Goal: Transaction & Acquisition: Purchase product/service

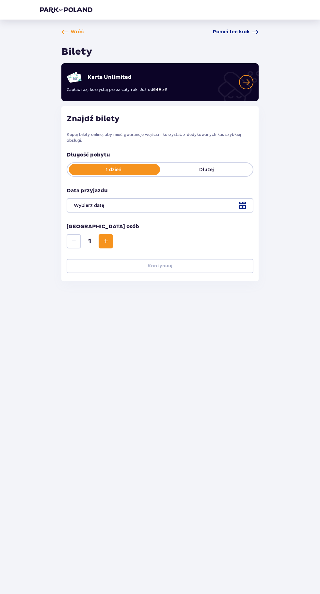
type input "[DATE]"
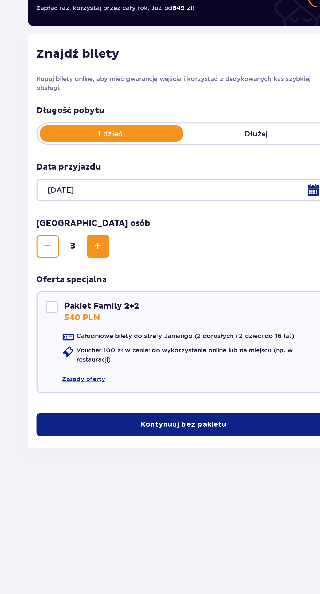
scroll to position [46, 0]
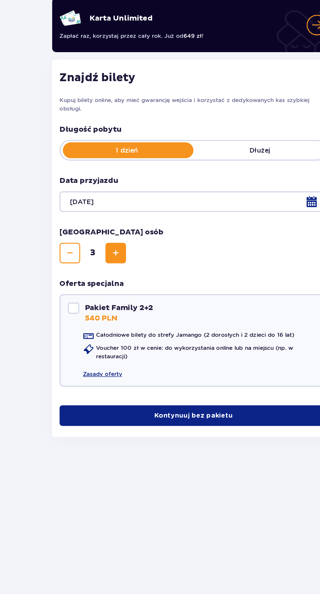
click at [199, 348] on button "Kontynuuj bez pakietu" at bounding box center [160, 355] width 186 height 14
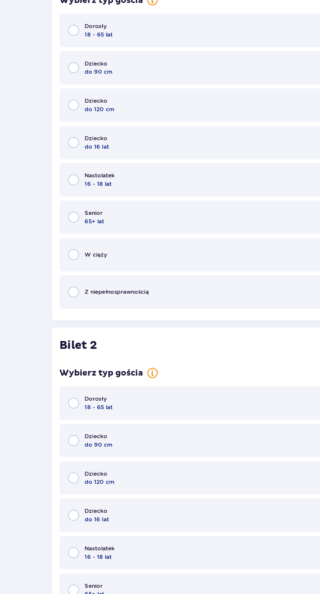
scroll to position [350, 0]
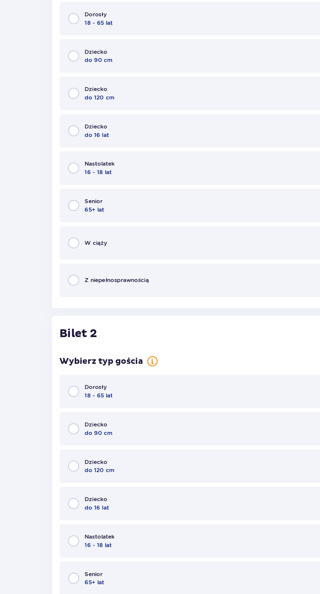
click at [171, 84] on div "Dorosły 18 - 65 lat" at bounding box center [160, 77] width 186 height 23
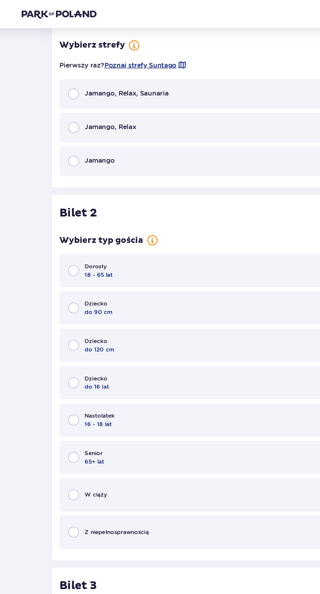
scroll to position [604, 0]
click at [152, 67] on div "Jamango, Relax, Saunaria" at bounding box center [160, 65] width 186 height 21
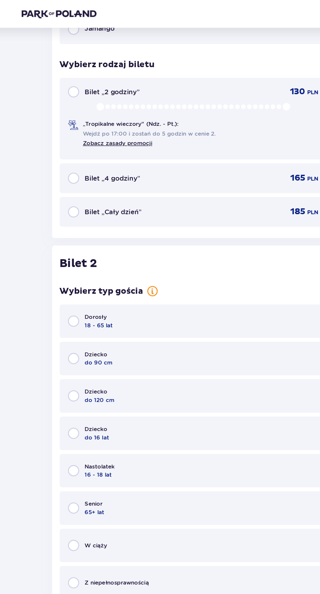
scroll to position [713, 0]
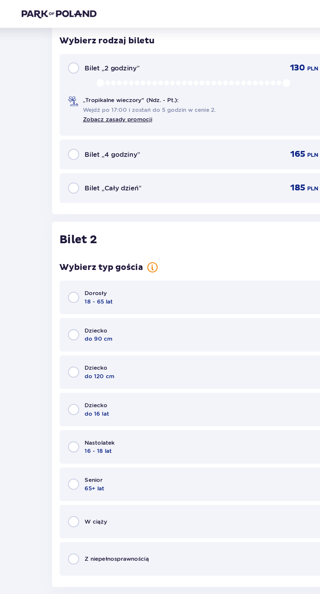
click at [169, 137] on div "Bilet „Cały dzień” 185 PLN" at bounding box center [160, 131] width 186 height 21
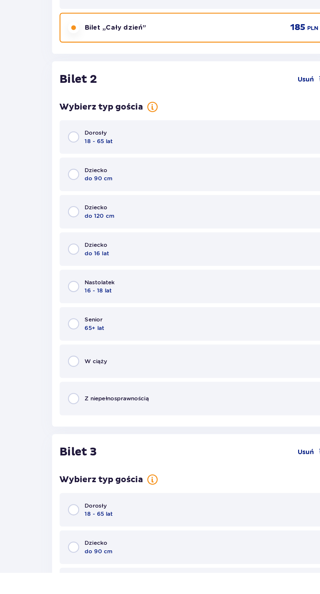
scroll to position [634, 0]
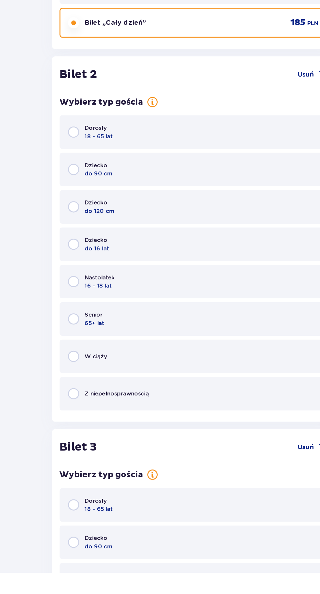
click at [174, 286] on div "Dorosły 18 - 65 lat" at bounding box center [160, 286] width 186 height 23
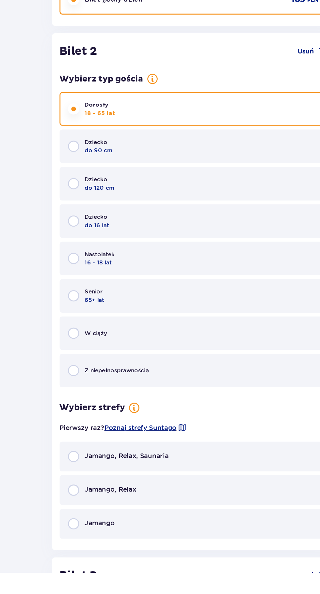
scroll to position [655, 0]
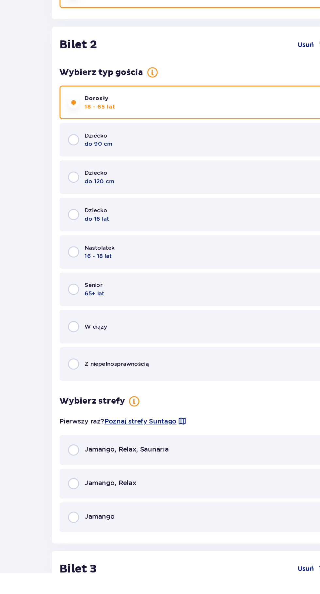
click at [163, 507] on div "Jamango, Relax, Saunaria" at bounding box center [160, 508] width 186 height 21
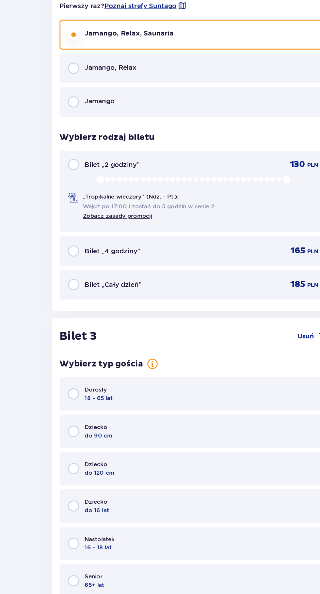
scroll to position [1068, 0]
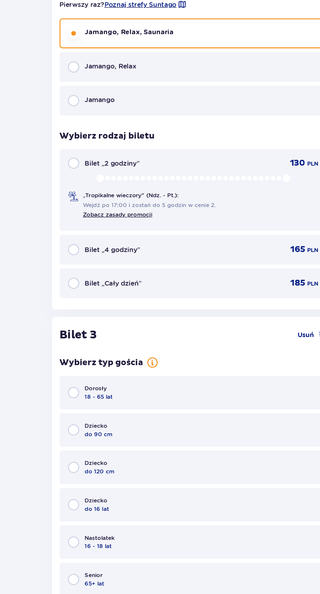
click at [165, 272] on div "Bilet „Cały dzień” 185 PLN" at bounding box center [159, 270] width 175 height 8
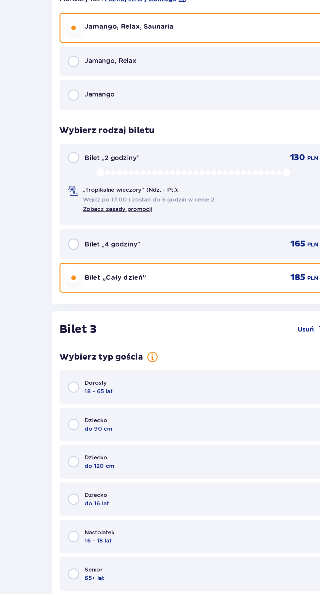
scroll to position [1077, 0]
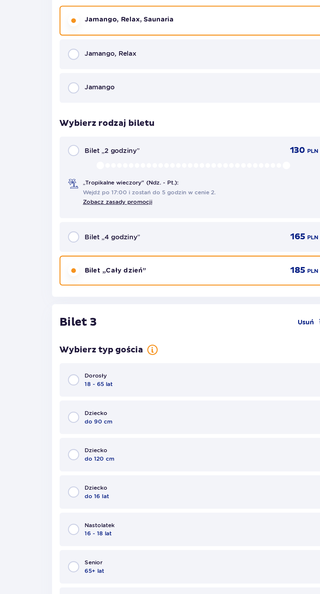
click at [162, 345] on div "Dorosły 18 - 65 lat" at bounding box center [160, 337] width 186 height 23
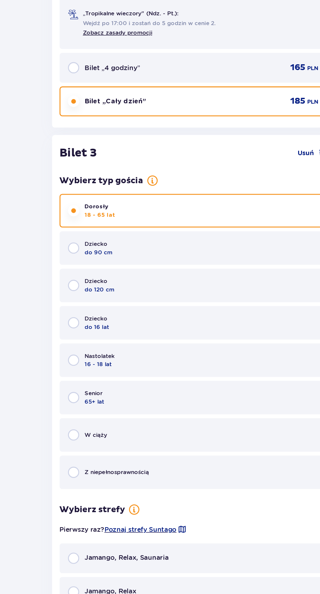
click at [171, 335] on div "Nastolatek 16 - 18 lat" at bounding box center [160, 323] width 186 height 23
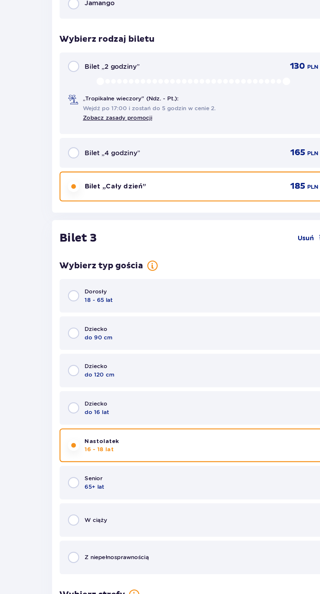
scroll to position [1135, 0]
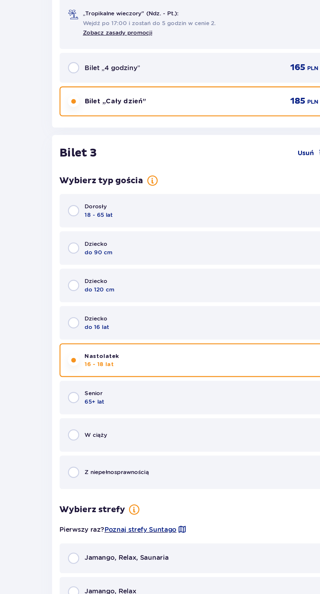
click at [165, 269] on div "Dorosły 18 - 65 lat" at bounding box center [160, 278] width 186 height 23
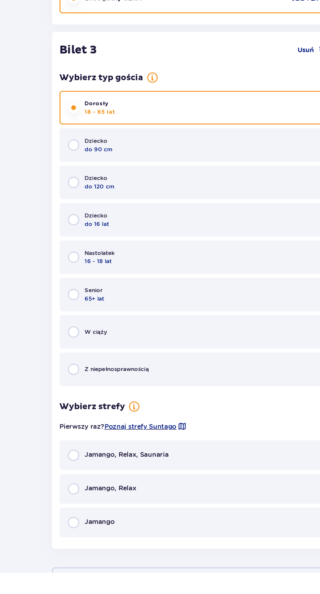
scroll to position [1145, 0]
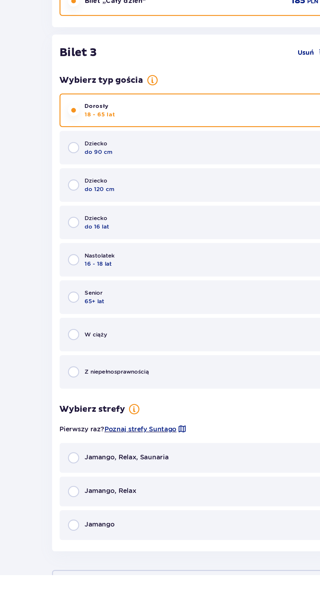
click at [170, 509] on div "Jamango, Relax, Saunaria" at bounding box center [160, 512] width 186 height 21
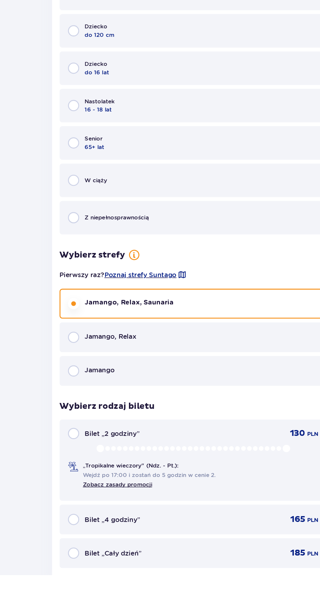
scroll to position [1273, 0]
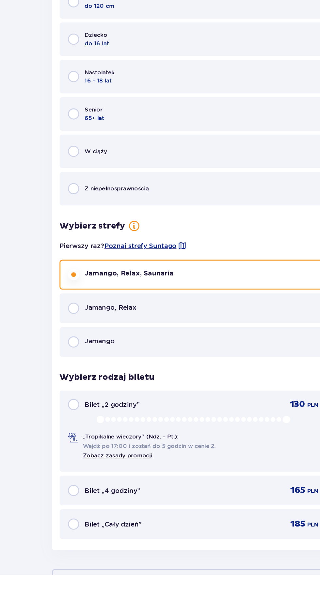
click at [191, 550] on div "Bilet „Cały dzień” 185 PLN" at bounding box center [160, 558] width 186 height 21
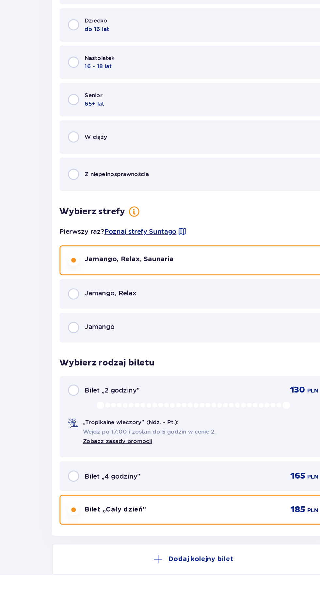
scroll to position [1327, 0]
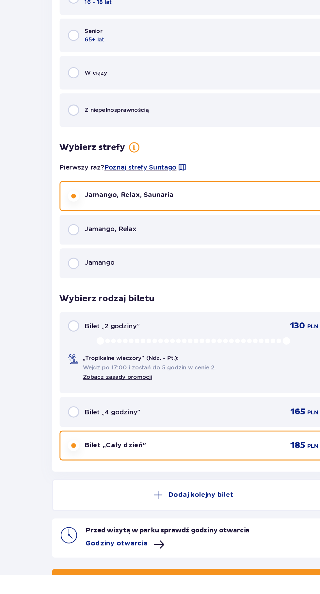
click at [205, 594] on button "Kontynuuj" at bounding box center [159, 597] width 197 height 14
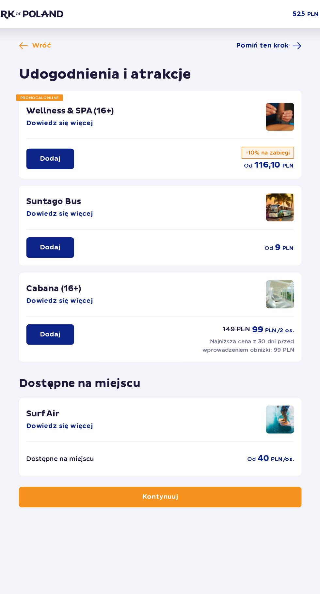
click at [240, 43] on div "Wróć Pomiń ten krok Udogodnienia i atrakcje PROMOCJA ONLINE Wellness & SPA (16+…" at bounding box center [159, 191] width 197 height 325
click at [244, 34] on span "Pomiń ten krok" at bounding box center [231, 32] width 37 height 7
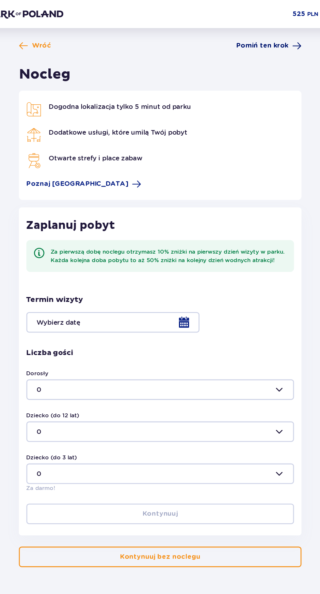
click at [247, 34] on span "Pomiń ten krok" at bounding box center [231, 32] width 37 height 7
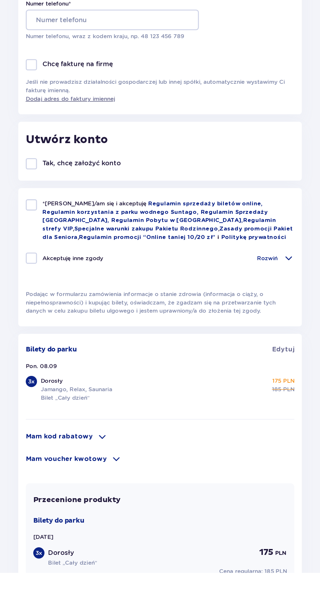
scroll to position [81, 0]
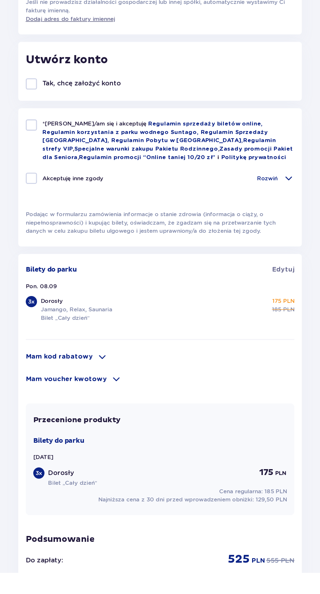
click at [109, 443] on p "Mam kod rabatowy" at bounding box center [89, 443] width 47 height 7
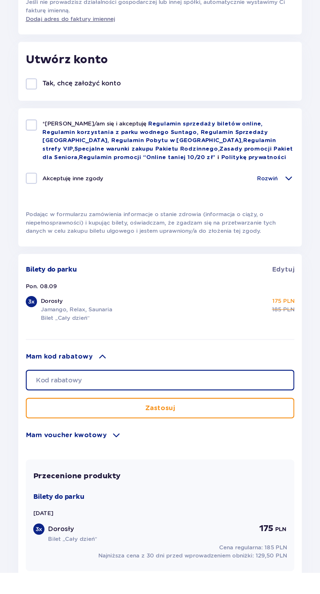
click at [172, 462] on input "text" at bounding box center [159, 460] width 187 height 14
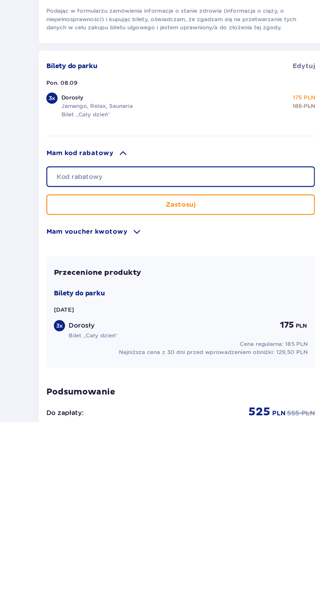
scroll to position [118, 0]
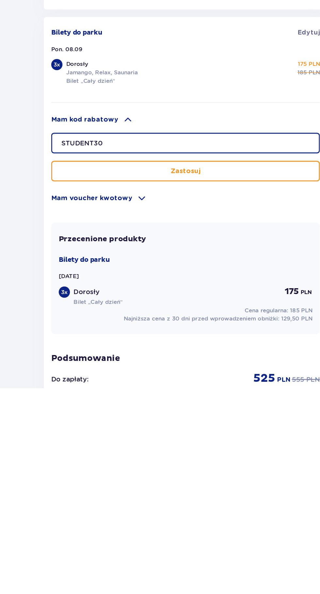
type input "STUDENT30"
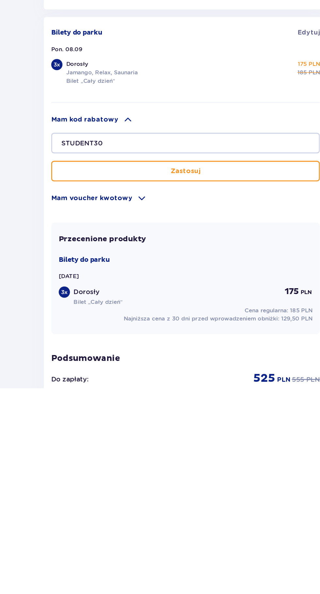
click at [196, 448] on button "Zastosuj" at bounding box center [159, 442] width 187 height 14
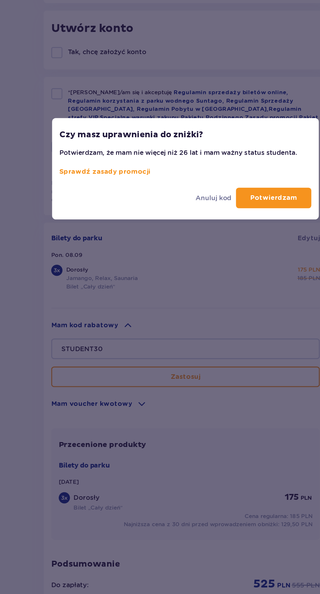
click at [225, 317] on p "Potwierdzam" at bounding box center [221, 317] width 33 height 7
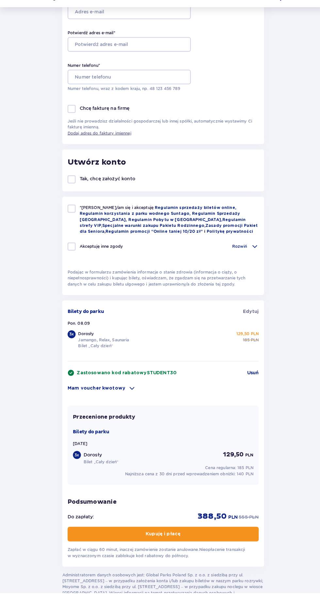
scroll to position [142, 0]
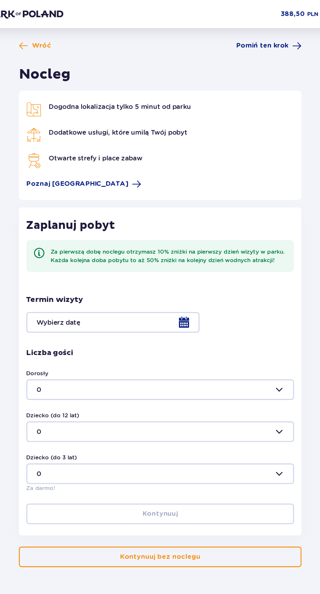
scroll to position [2, 0]
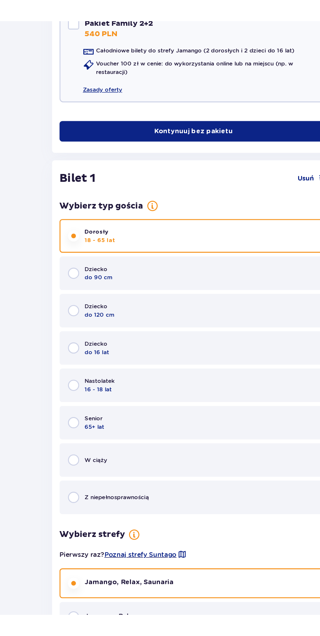
scroll to position [98, 0]
